Goal: Find specific page/section: Find specific page/section

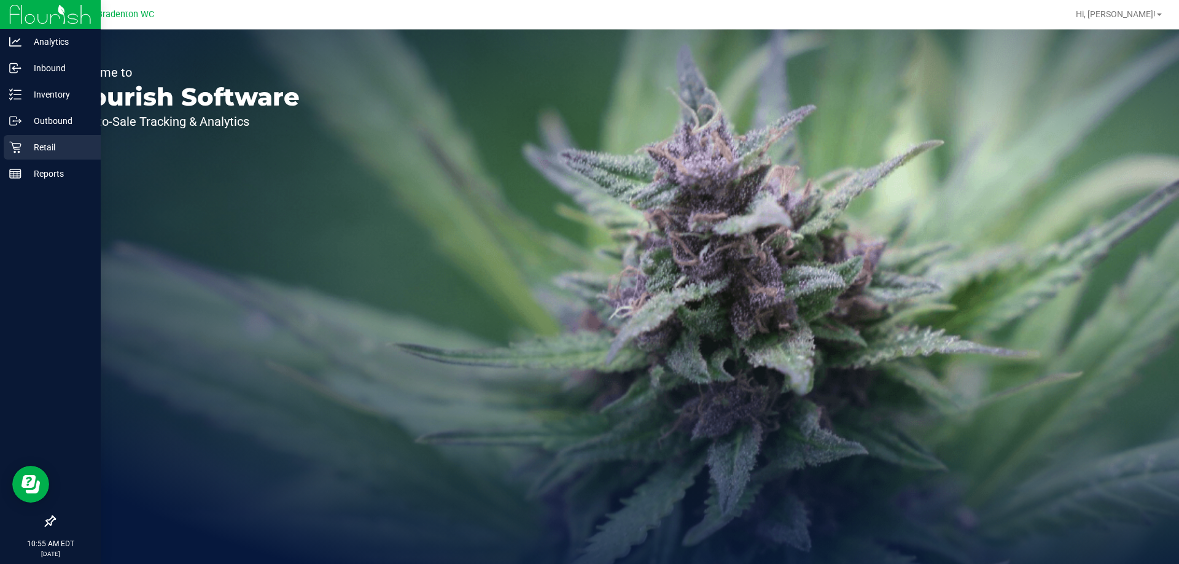
click at [21, 141] on icon at bounding box center [15, 147] width 12 height 12
